Goal: Information Seeking & Learning: Check status

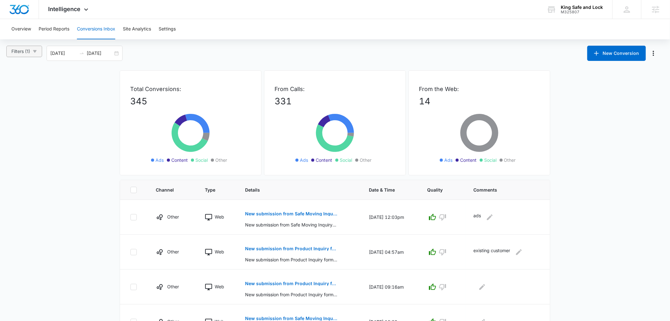
click at [32, 49] on button "Filters (1)" at bounding box center [24, 51] width 36 height 11
click at [25, 156] on span "Calls Only" at bounding box center [28, 155] width 26 height 5
click at [15, 156] on input "Calls Only" at bounding box center [12, 155] width 5 height 5
radio input "true"
radio input "false"
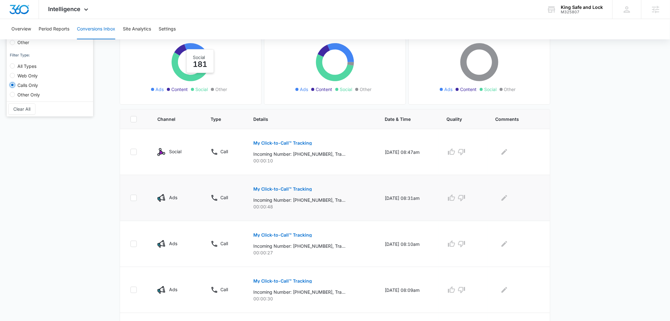
scroll to position [35, 0]
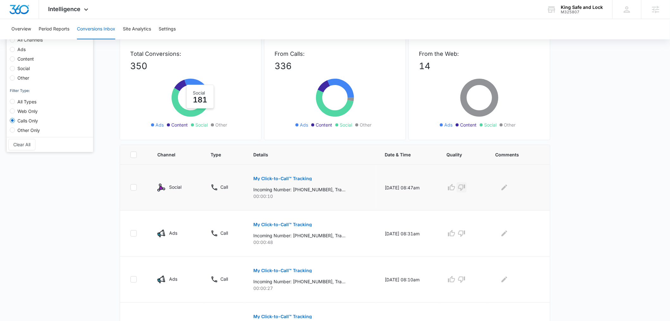
click at [465, 189] on icon "button" at bounding box center [462, 187] width 7 height 6
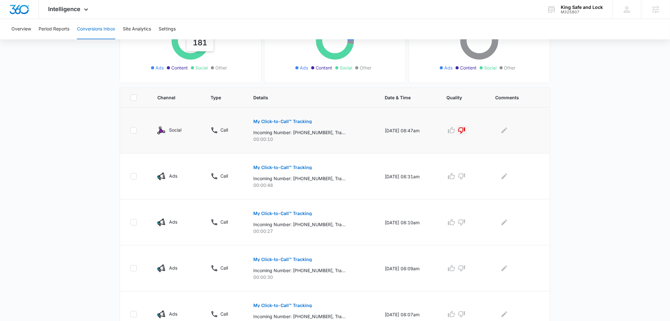
scroll to position [0, 0]
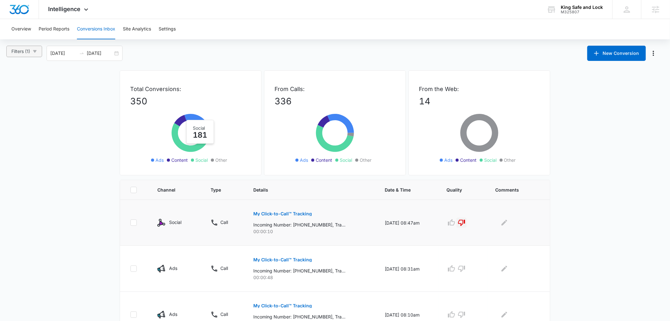
click at [18, 48] on span "Filters (1)" at bounding box center [20, 51] width 19 height 7
click at [24, 83] on span "Ads" at bounding box center [21, 84] width 13 height 5
click at [15, 83] on input "Ads" at bounding box center [12, 84] width 5 height 5
radio input "true"
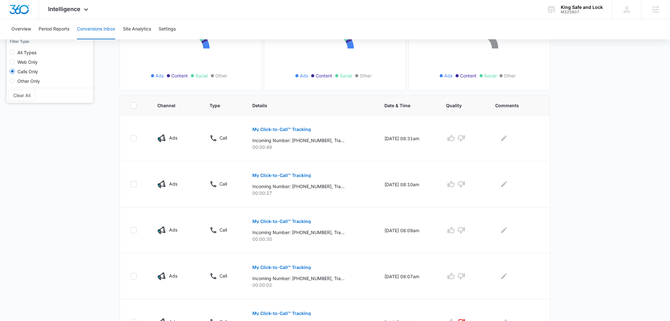
scroll to position [141, 0]
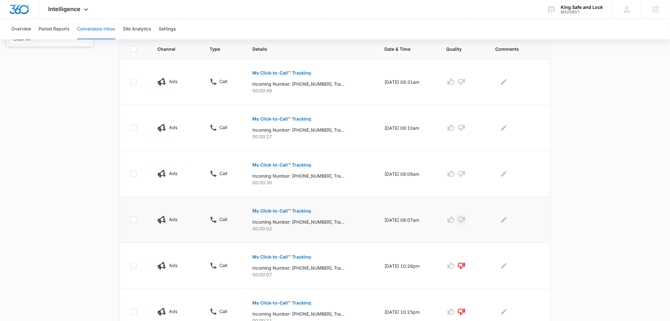
click at [465, 219] on icon "button" at bounding box center [462, 220] width 8 height 8
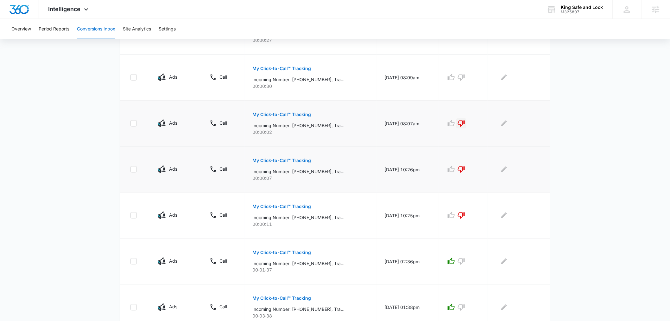
scroll to position [211, 0]
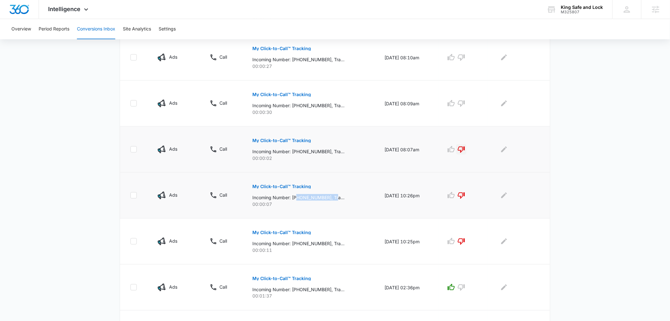
drag, startPoint x: 296, startPoint y: 198, endPoint x: 337, endPoint y: 199, distance: 40.9
click at [336, 197] on p "Incoming Number: [PHONE_NUMBER], Tracking Number: [PHONE_NUMBER], Ring To: [PHO…" at bounding box center [299, 197] width 92 height 7
drag, startPoint x: 312, startPoint y: 100, endPoint x: 334, endPoint y: 106, distance: 22.6
click at [331, 106] on div "My Click-to-Call™ Tracking Incoming Number: [PHONE_NUMBER], Tracking Number: [P…" at bounding box center [311, 101] width 117 height 29
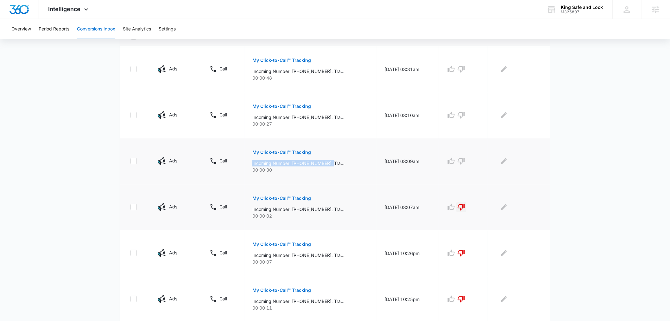
scroll to position [141, 0]
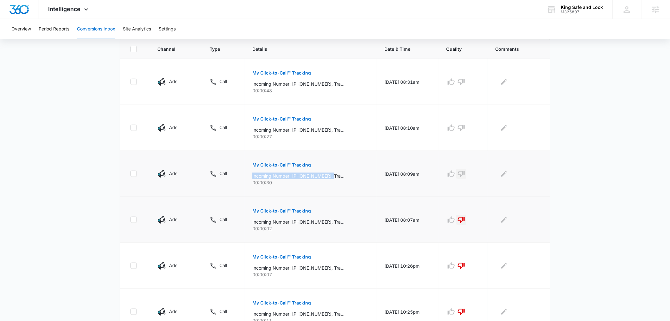
click at [463, 175] on icon "button" at bounding box center [461, 174] width 7 height 6
click at [292, 164] on p "My Click-to-Call™ Tracking" at bounding box center [282, 165] width 59 height 4
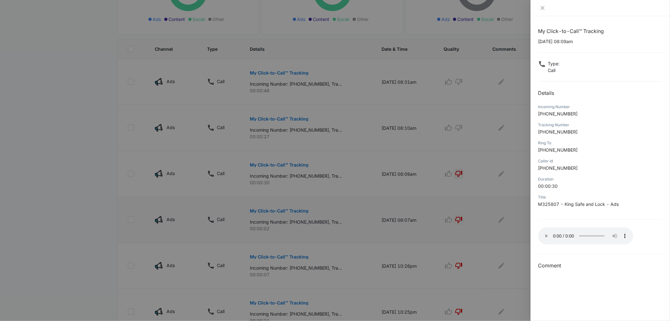
click at [473, 204] on div at bounding box center [335, 160] width 670 height 321
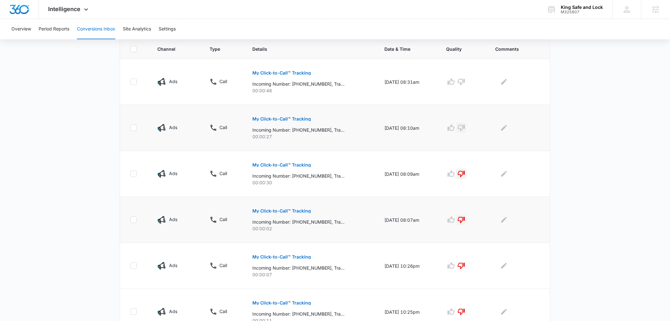
click at [465, 124] on icon "button" at bounding box center [462, 128] width 8 height 8
click at [291, 67] on button "My Click-to-Call™ Tracking" at bounding box center [282, 72] width 59 height 15
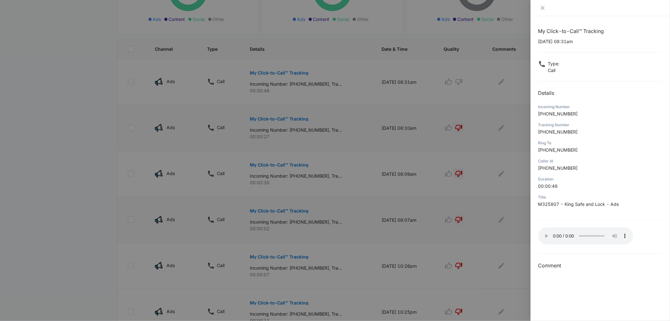
click at [441, 98] on div at bounding box center [335, 160] width 670 height 321
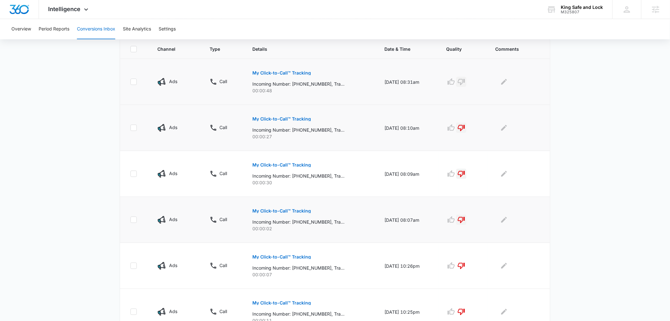
click at [465, 80] on icon "button" at bounding box center [461, 82] width 7 height 6
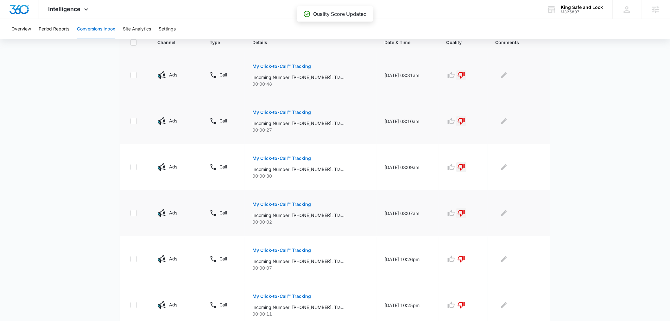
scroll to position [358, 0]
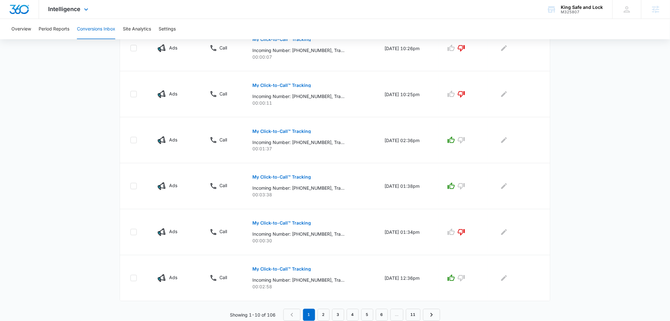
click at [91, 10] on div "Intelligence Apps Reputation CRM Email Social Payments POS Content Ads Intellig…" at bounding box center [69, 9] width 61 height 19
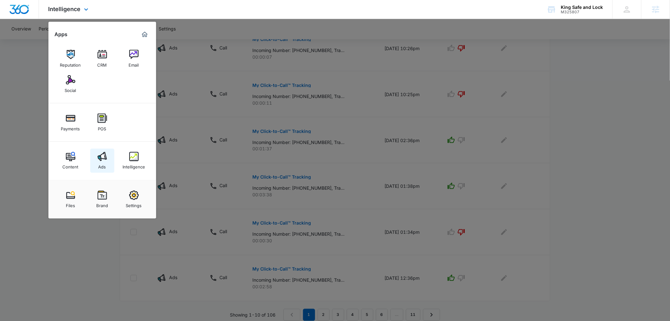
click at [107, 155] on link "Ads" at bounding box center [102, 161] width 24 height 24
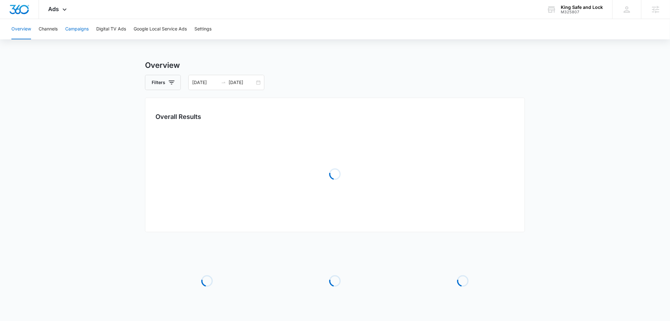
click at [74, 25] on button "Campaigns" at bounding box center [76, 29] width 23 height 20
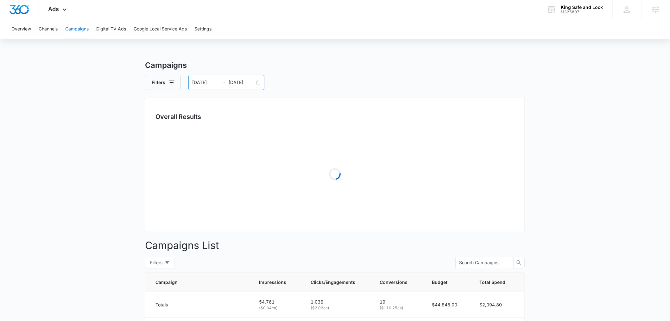
click at [248, 78] on div "[DATE] [DATE]" at bounding box center [227, 82] width 76 height 15
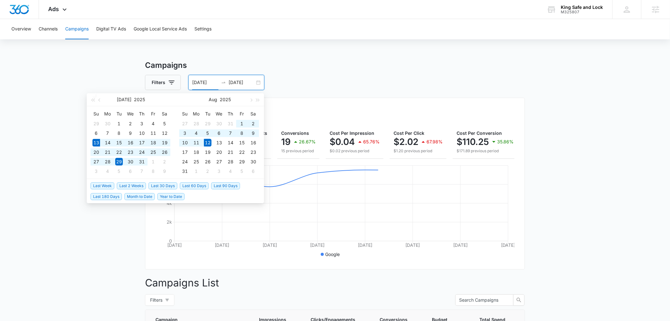
click at [160, 184] on span "Last 30 Days" at bounding box center [163, 185] width 29 height 7
type input "[DATE]"
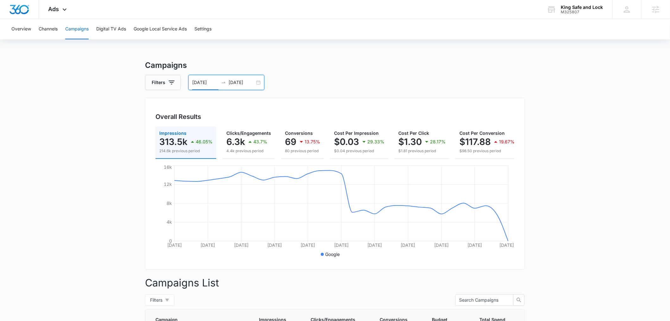
scroll to position [0, 82]
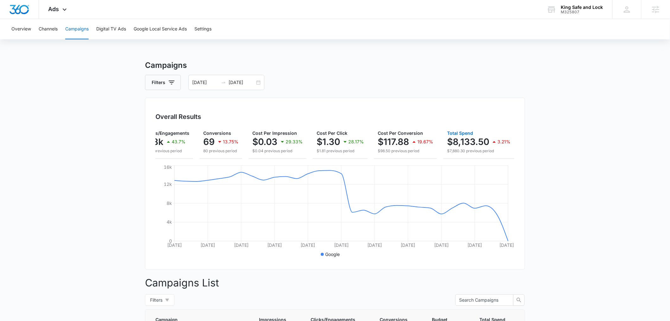
click at [471, 143] on p "$8,133.50" at bounding box center [468, 142] width 42 height 10
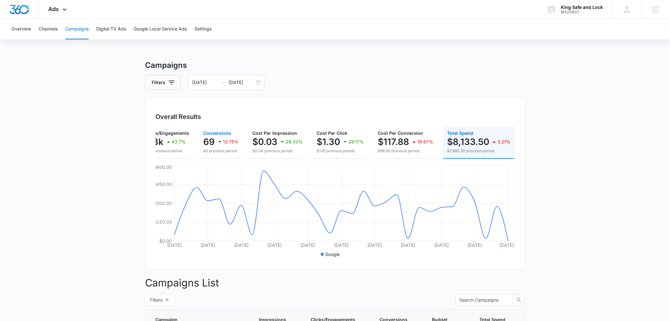
click at [216, 137] on div "13.75%" at bounding box center [227, 141] width 22 height 13
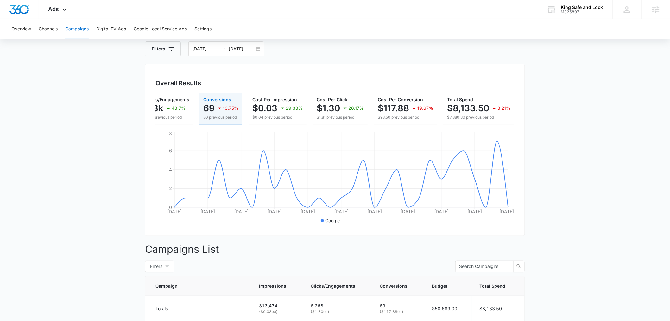
scroll to position [0, 0]
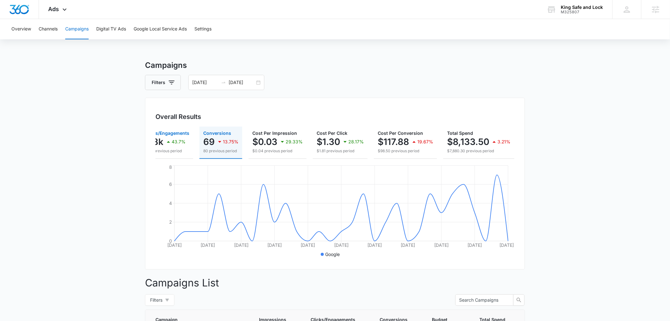
click at [180, 143] on p "43.7%" at bounding box center [179, 141] width 14 height 4
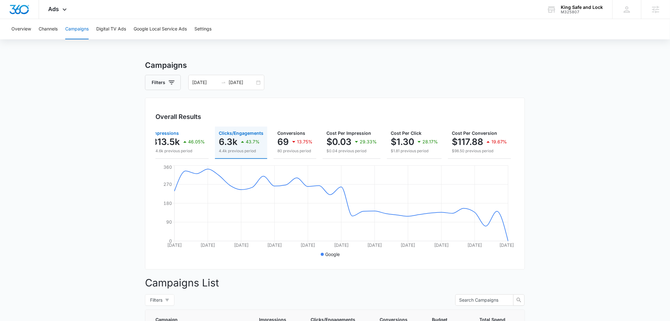
click at [179, 141] on p "313.5k" at bounding box center [166, 142] width 28 height 10
